Goal: Task Accomplishment & Management: Use online tool/utility

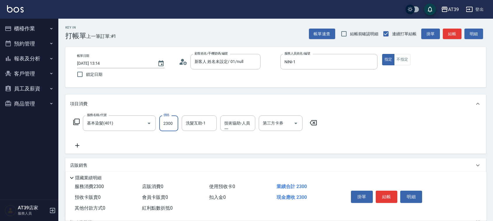
type input "2300"
drag, startPoint x: 0, startPoint y: 0, endPoint x: 445, endPoint y: 37, distance: 446.8
click at [445, 37] on button "結帳" at bounding box center [452, 34] width 19 height 11
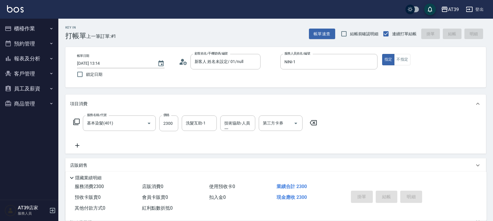
type input "[DATE] 14:05"
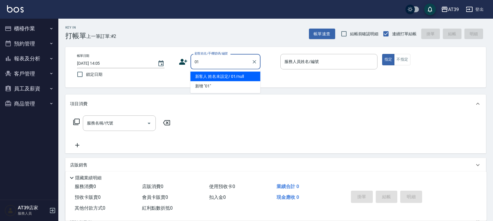
type input "新客人 姓名未設定/ 01/null"
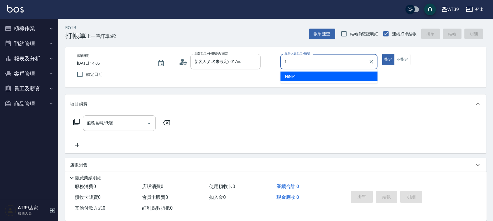
type input "1"
type button "true"
type input "NiNi-1"
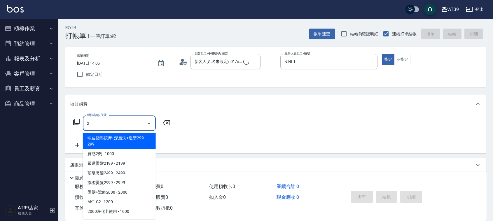
type input "20"
type input "新客人 姓名未設定/01/null"
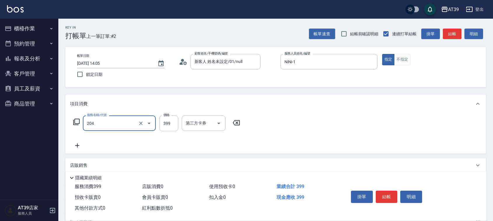
type input "A級洗+剪(204)"
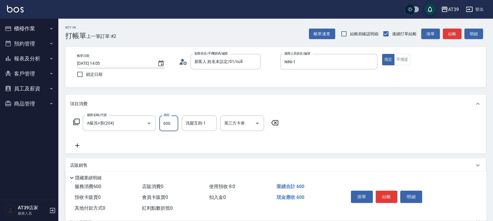
type input "600"
type input "芊芊-27"
click at [456, 36] on button "結帳" at bounding box center [452, 34] width 19 height 11
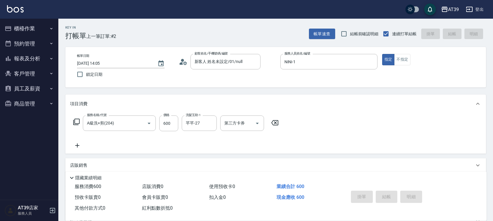
type input "[DATE] 14:06"
